Goal: Information Seeking & Learning: Learn about a topic

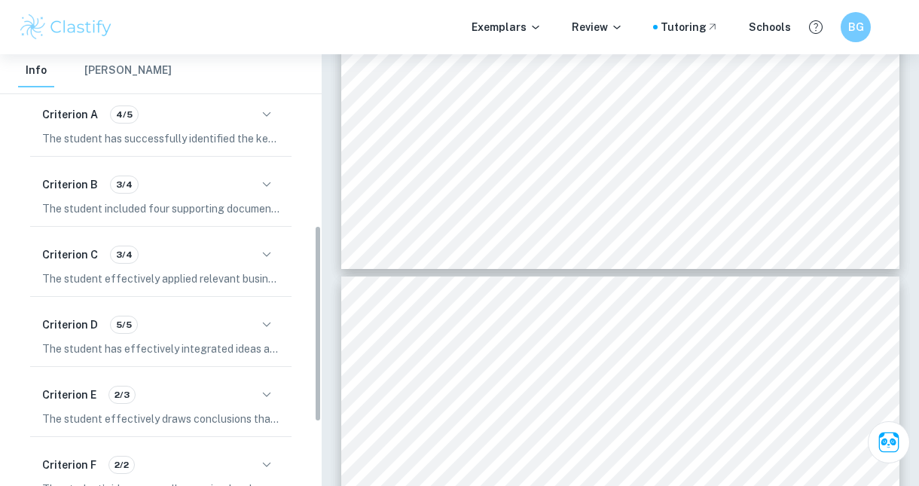
scroll to position [363, 0]
click at [42, 137] on p "The student has successfully identified the key concept of change, which is cle…" at bounding box center [160, 139] width 237 height 17
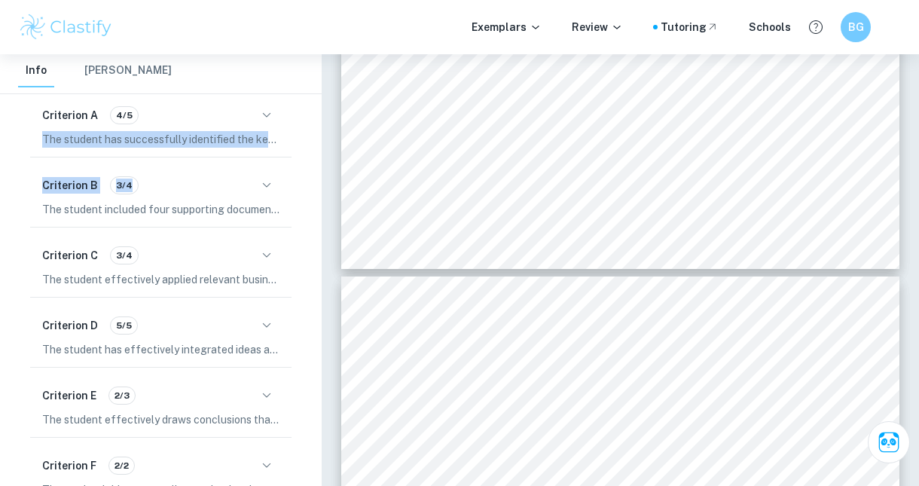
drag, startPoint x: 42, startPoint y: 137, endPoint x: 182, endPoint y: 197, distance: 152.3
click at [182, 197] on div "Criterion A 4/5 The student has successfully identified the key concept of chan…" at bounding box center [161, 335] width 274 height 485
click at [262, 120] on icon "button" at bounding box center [267, 115] width 18 height 18
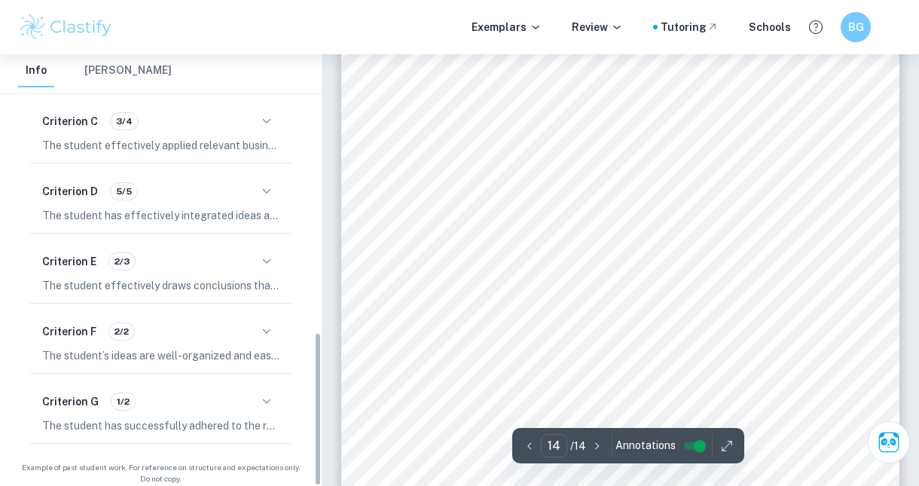
scroll to position [10668, 0]
click at [266, 393] on icon "button" at bounding box center [267, 402] width 18 height 18
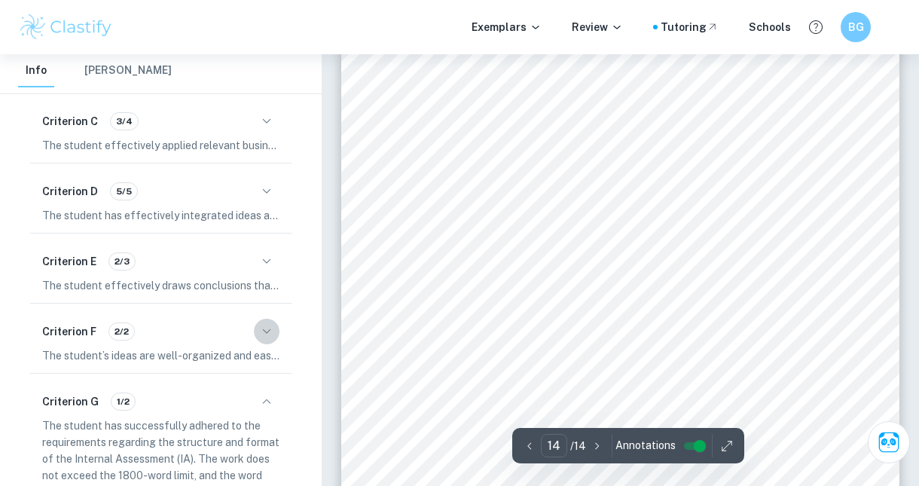
click at [264, 323] on icon "button" at bounding box center [267, 332] width 18 height 18
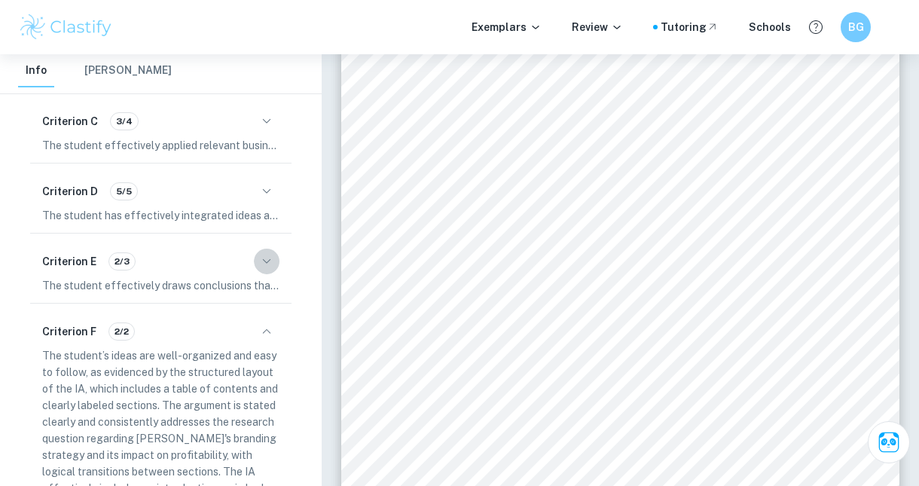
click at [271, 252] on icon "button" at bounding box center [267, 261] width 18 height 18
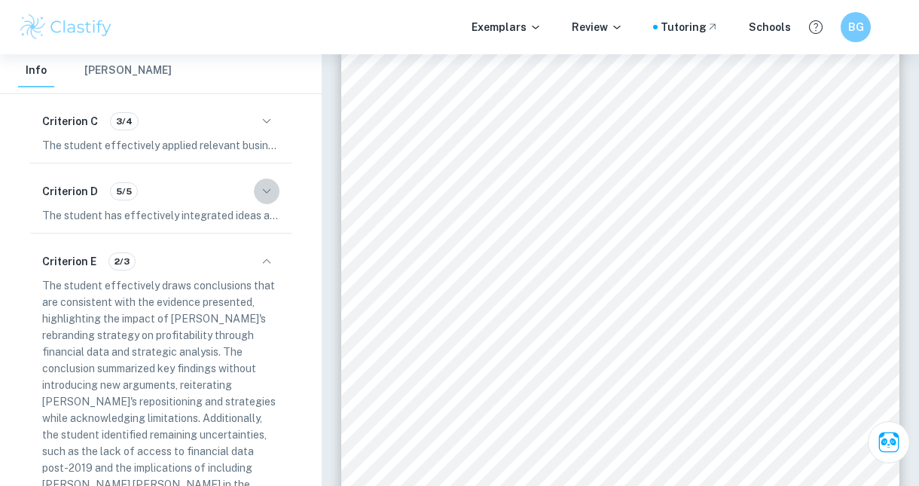
click at [267, 188] on icon "button" at bounding box center [267, 190] width 8 height 5
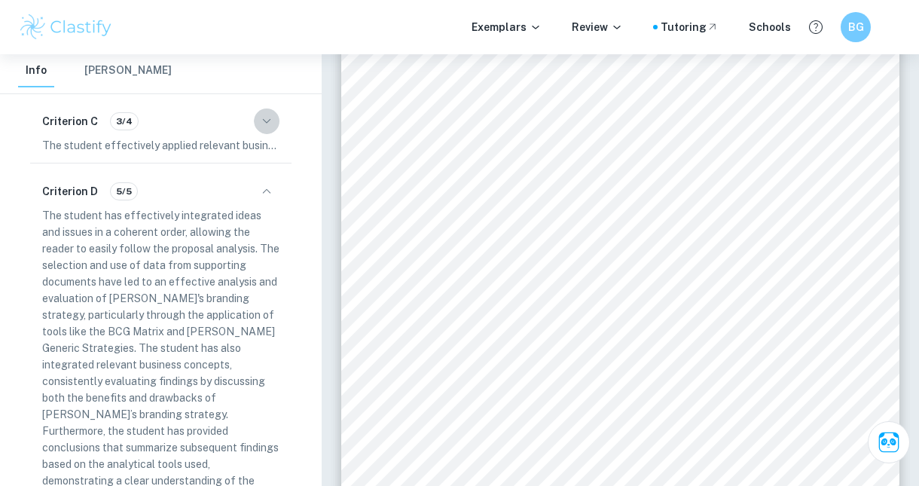
click at [269, 109] on button "button" at bounding box center [267, 122] width 26 height 26
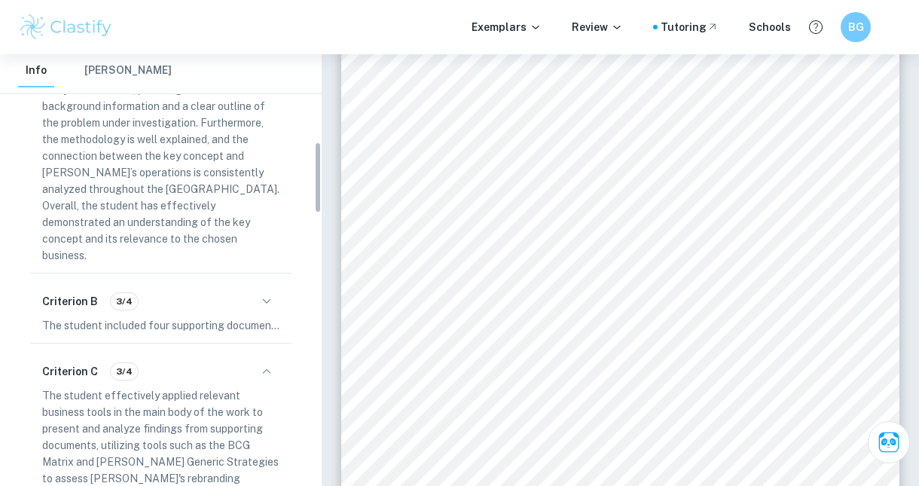
scroll to position [528, 0]
click at [261, 293] on icon "button" at bounding box center [267, 302] width 18 height 18
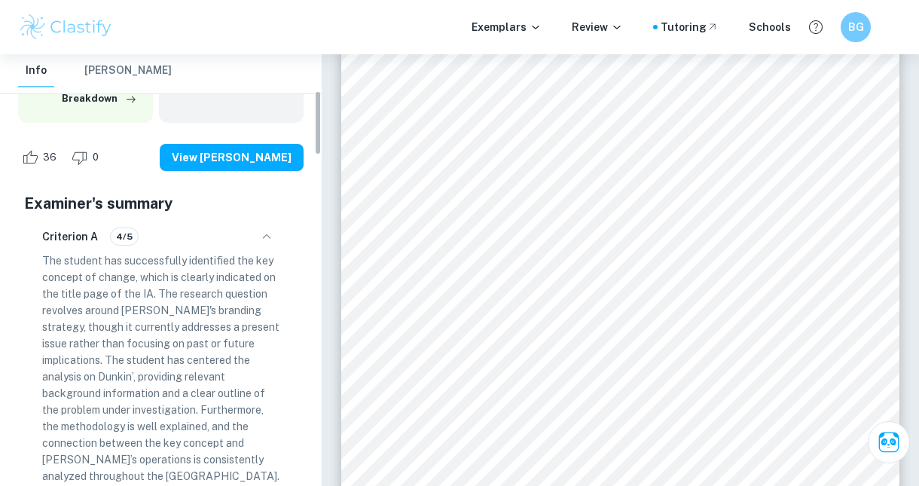
scroll to position [240, 0]
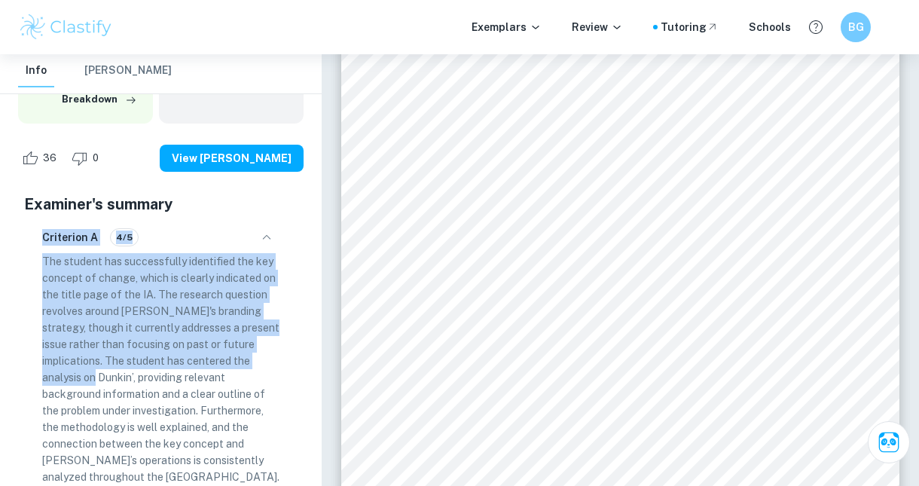
drag, startPoint x: 44, startPoint y: 237, endPoint x: 171, endPoint y: 489, distance: 282.1
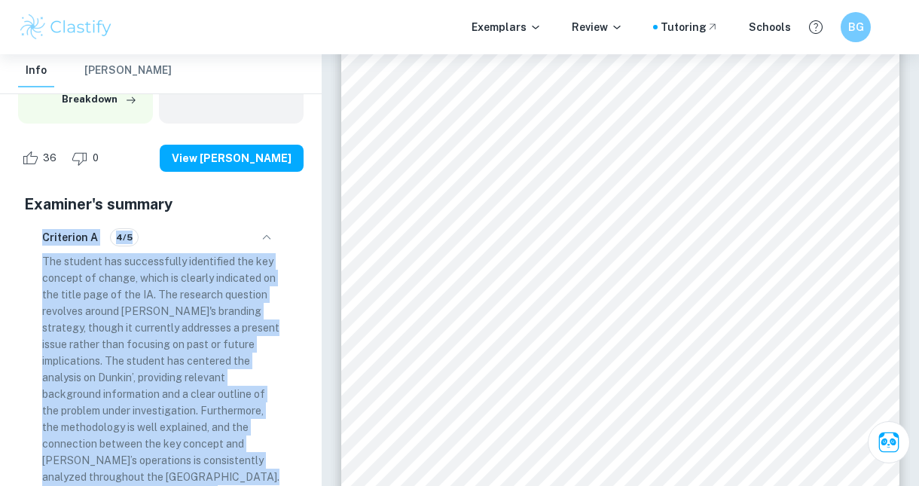
scroll to position [262, 0]
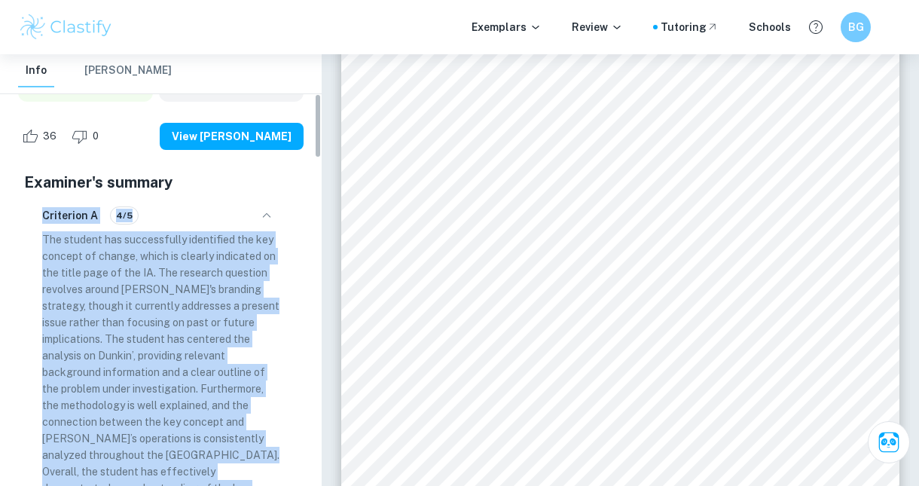
click at [114, 294] on p "The student has successfully identified the key concept of change, which is cle…" at bounding box center [160, 380] width 237 height 298
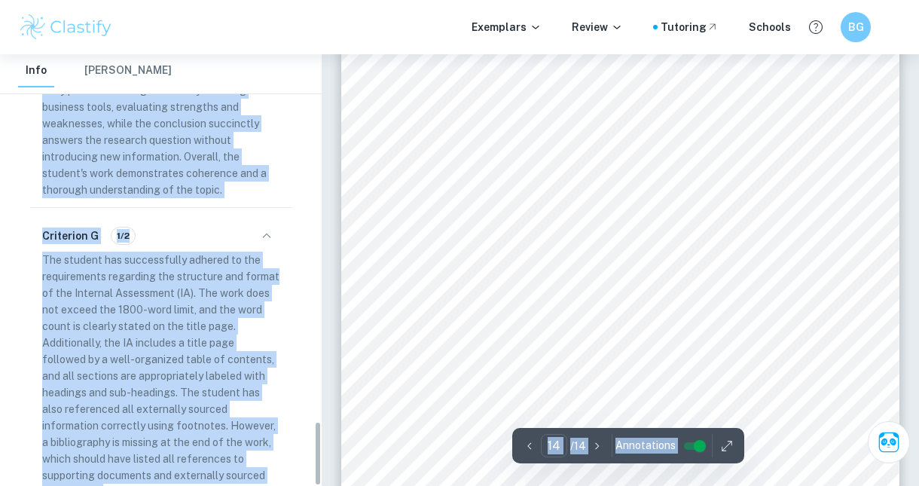
scroll to position [10835, 0]
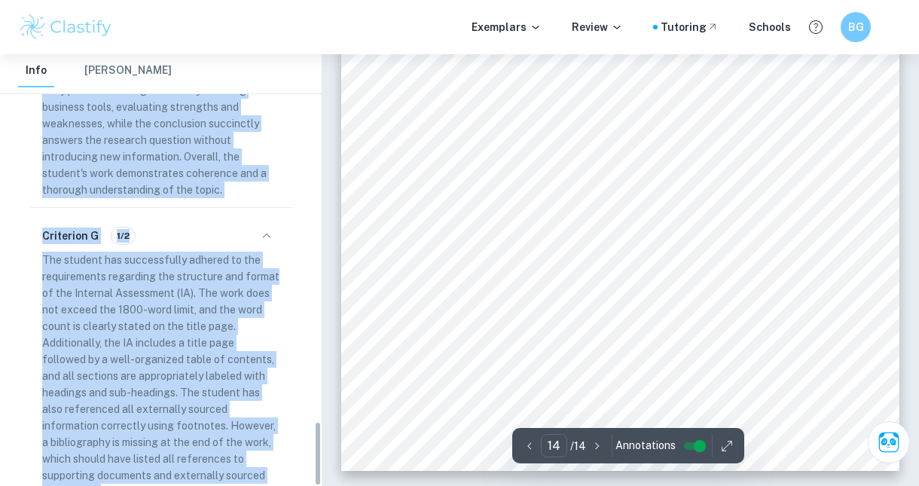
drag, startPoint x: 24, startPoint y: 182, endPoint x: 150, endPoint y: 409, distance: 260.1
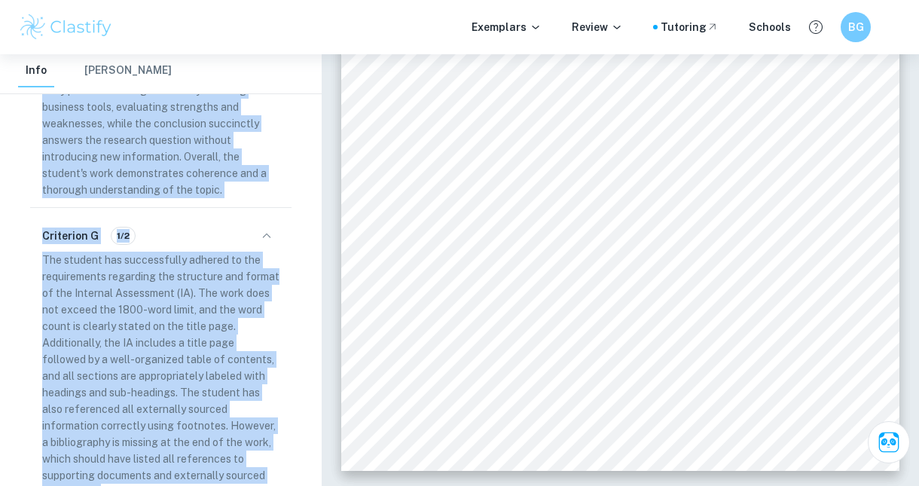
copy div "Loremips'd sitamet Consectet A 5/3 Eli seddoei tem incididuntut laboreetdo mag …"
